Goal: Task Accomplishment & Management: Use online tool/utility

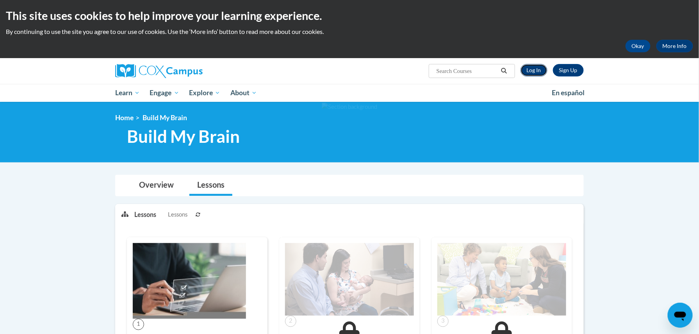
click at [539, 74] on link "Log In" at bounding box center [534, 70] width 27 height 13
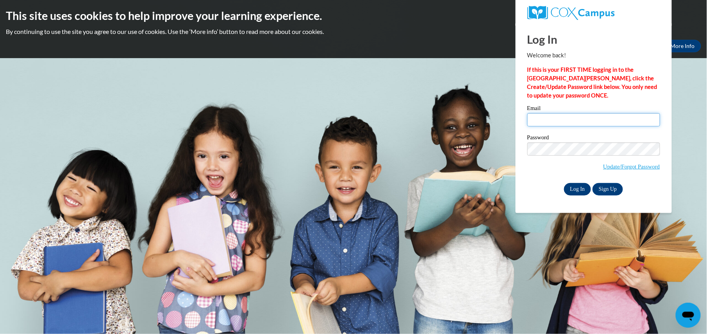
type input "trowe0024@kctcs.edu"
click at [575, 186] on input "Log In" at bounding box center [577, 189] width 27 height 13
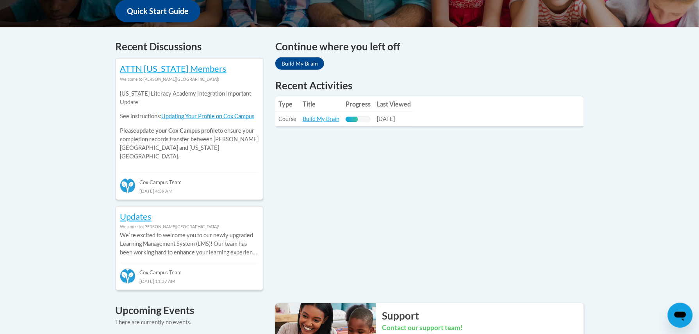
scroll to position [329, 0]
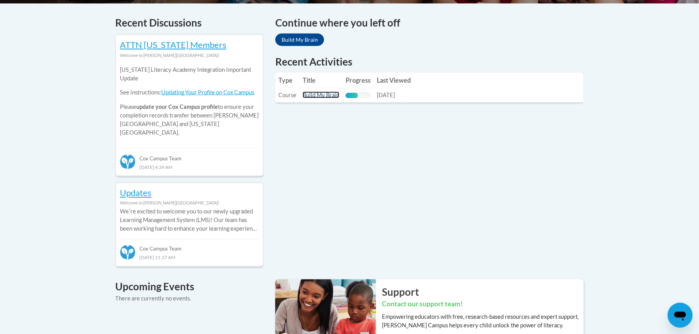
click at [321, 96] on link "Build My Brain" at bounding box center [321, 95] width 37 height 7
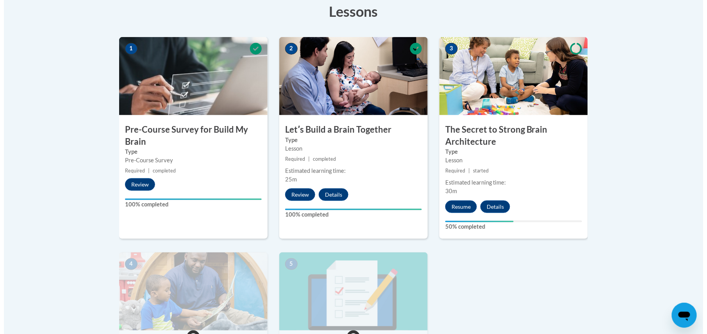
scroll to position [227, 0]
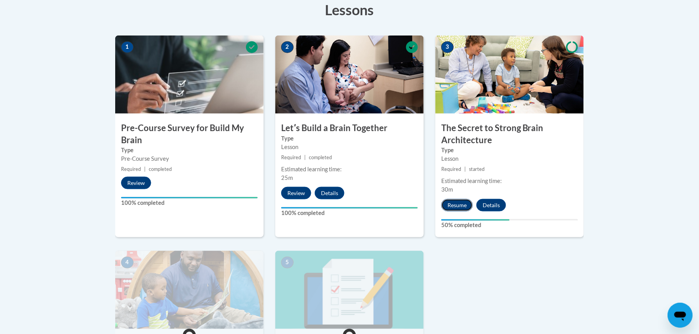
click at [457, 205] on button "Resume" at bounding box center [457, 205] width 32 height 13
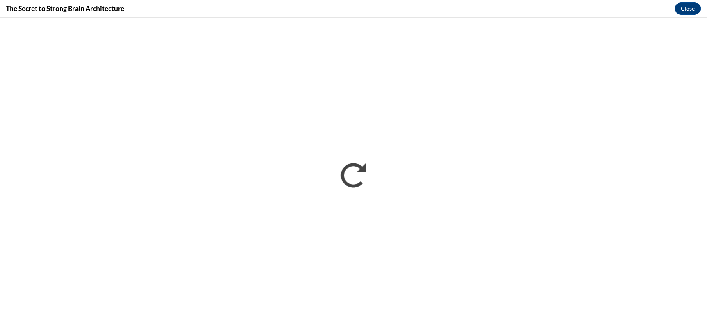
scroll to position [0, 0]
